Goal: Information Seeking & Learning: Learn about a topic

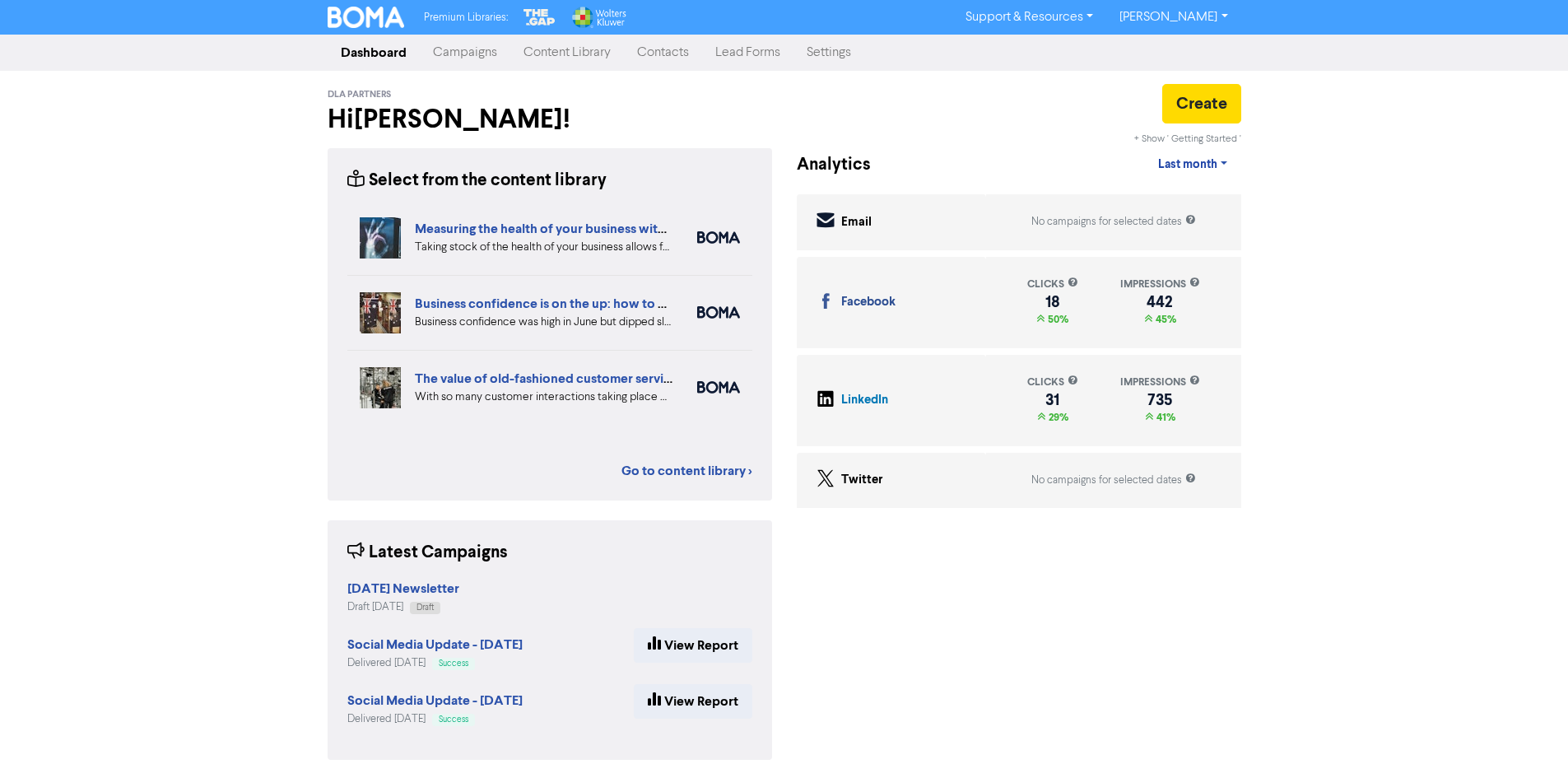
click at [575, 47] on link "Content Library" at bounding box center [567, 52] width 114 height 33
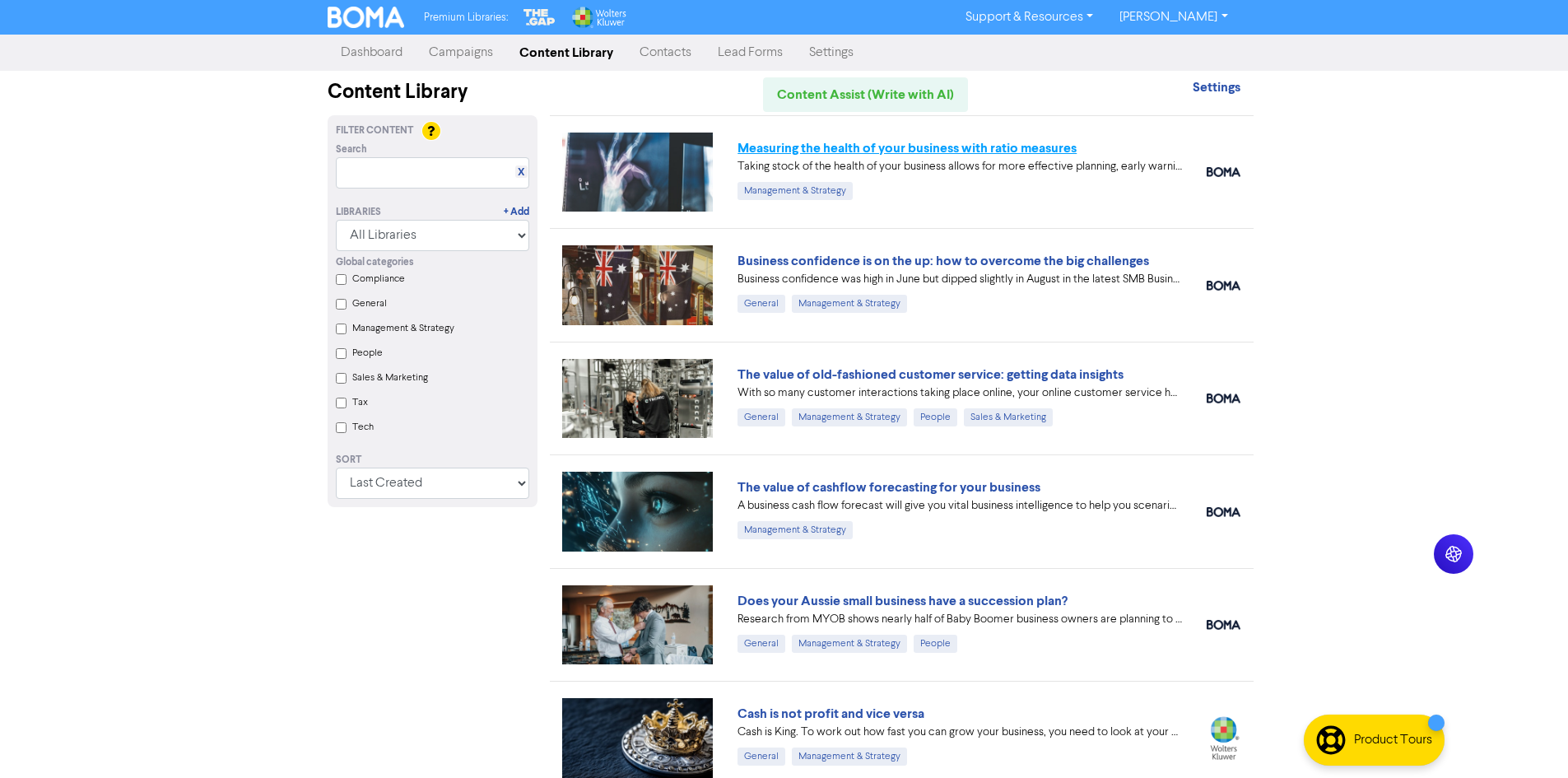
click at [824, 143] on link "Measuring the health of your business with ratio measures" at bounding box center [907, 148] width 339 height 16
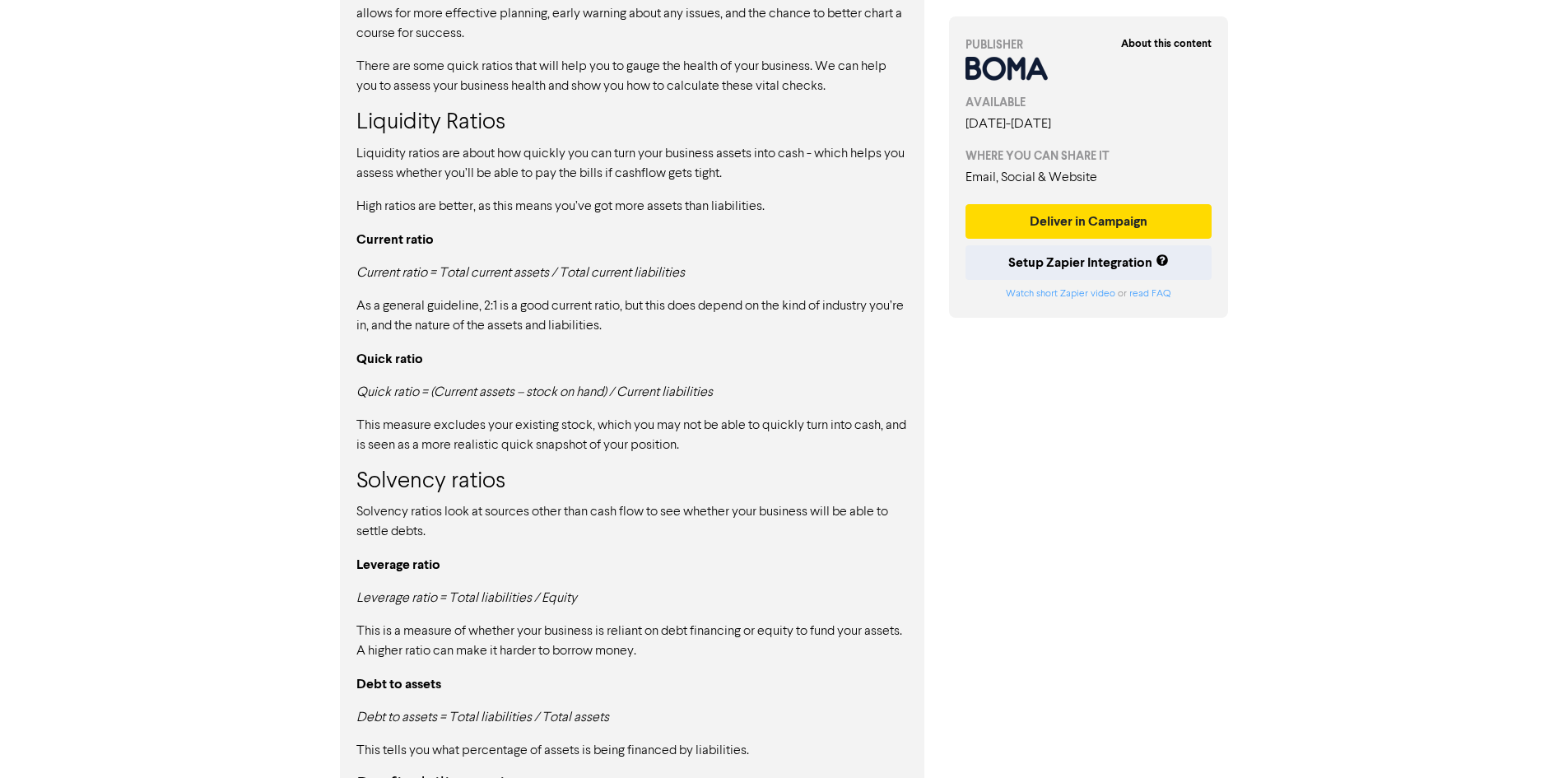
scroll to position [1070, 0]
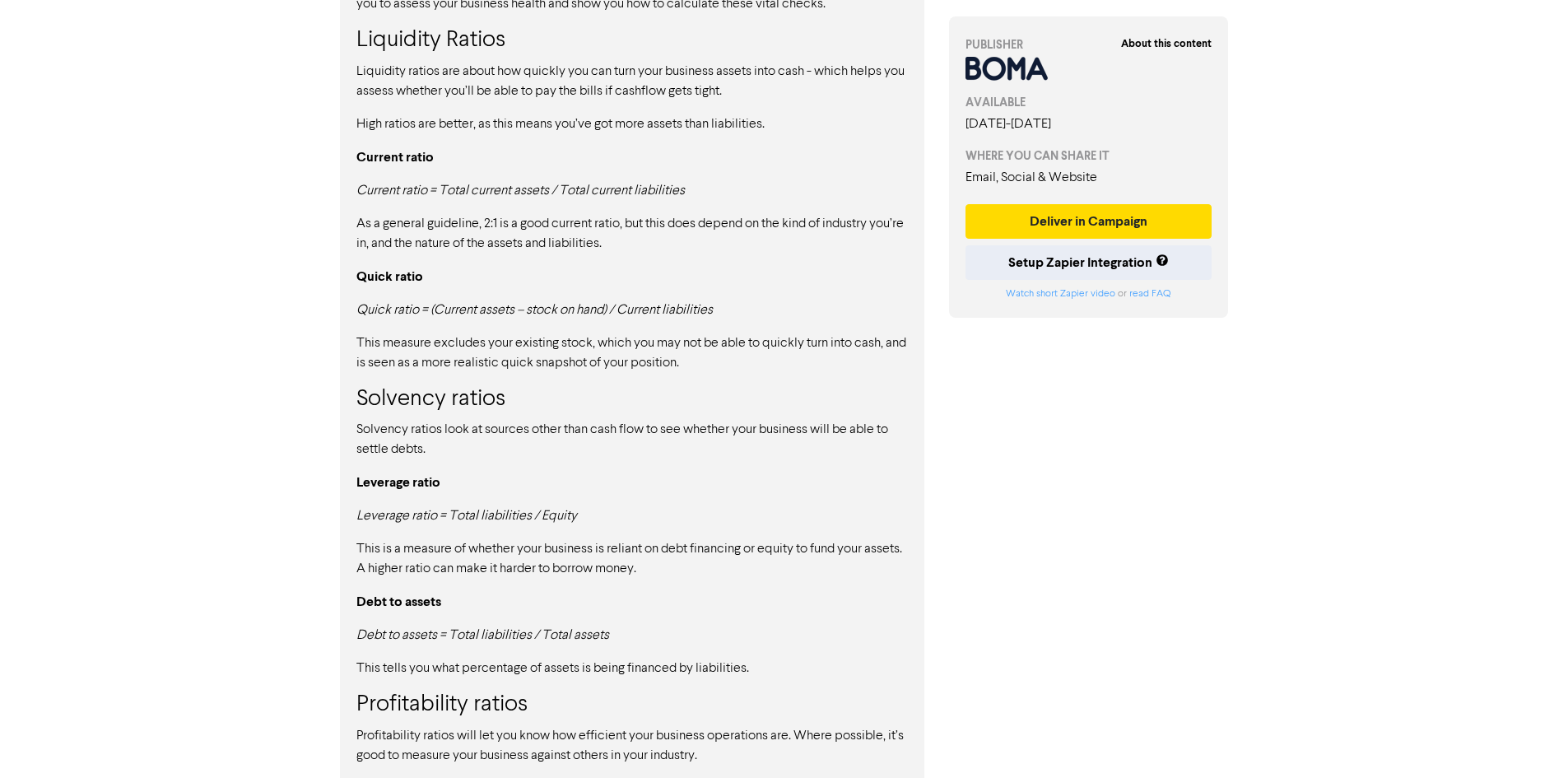
click at [619, 491] on p "Leverage ratio" at bounding box center [632, 483] width 552 height 21
click at [435, 490] on strong "Leverage ratio" at bounding box center [398, 483] width 84 height 16
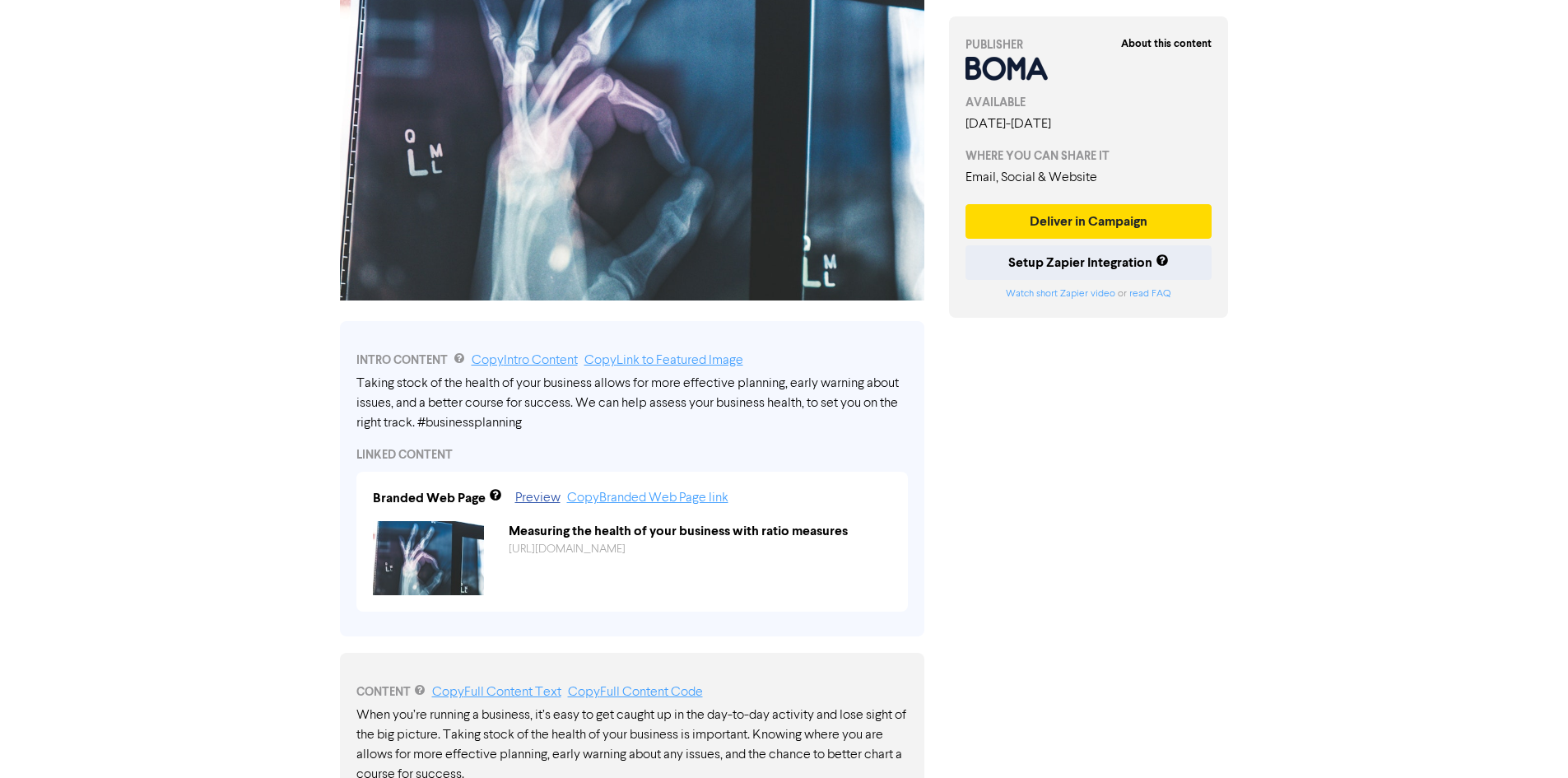
scroll to position [0, 0]
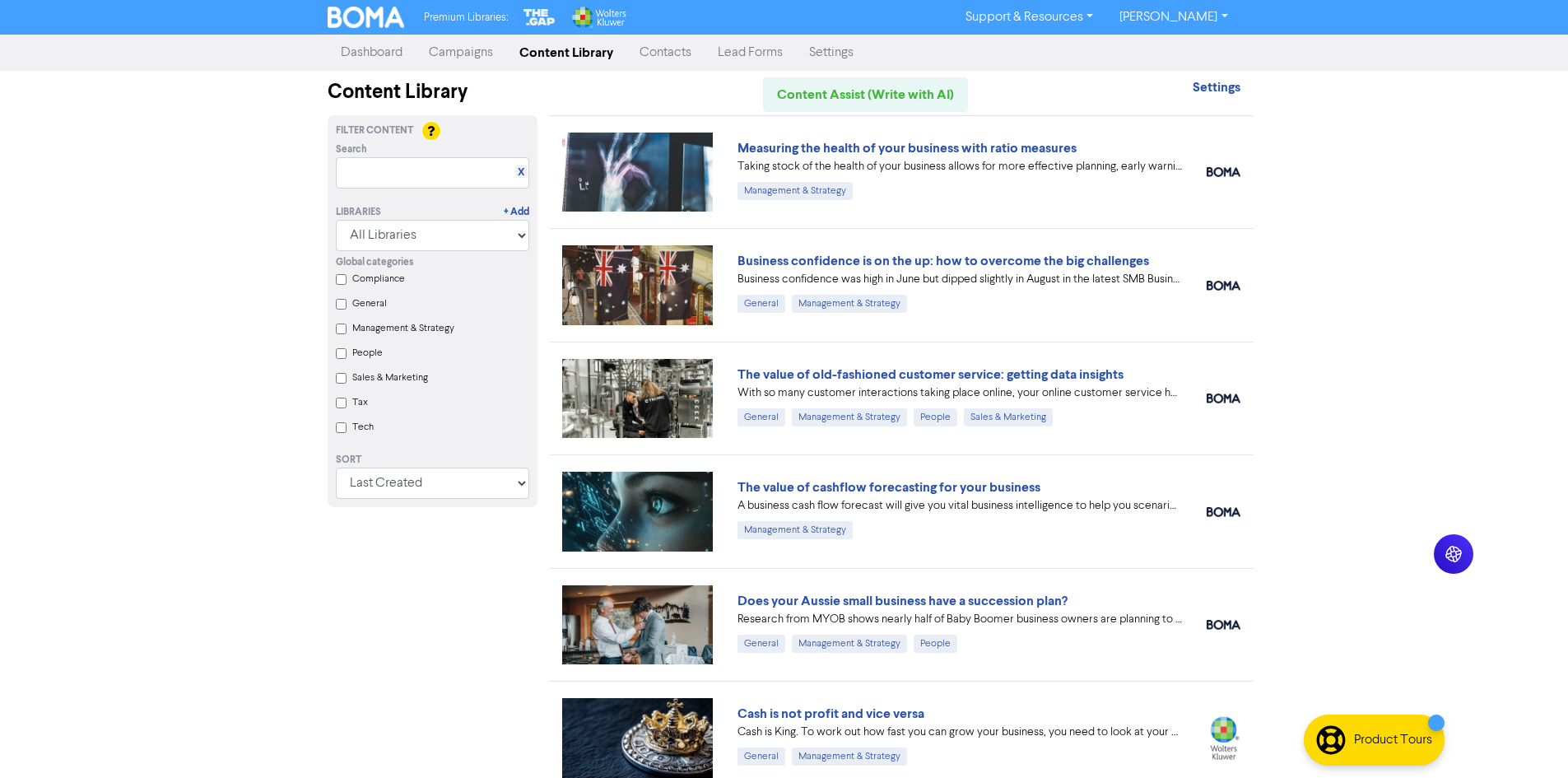
click at [497, 705] on div "Filter Content Search X Libraries + Add All Libraries BOMA Other Partners The G…" at bounding box center [433, 681] width 235 height 1132
